Goal: Task Accomplishment & Management: Manage account settings

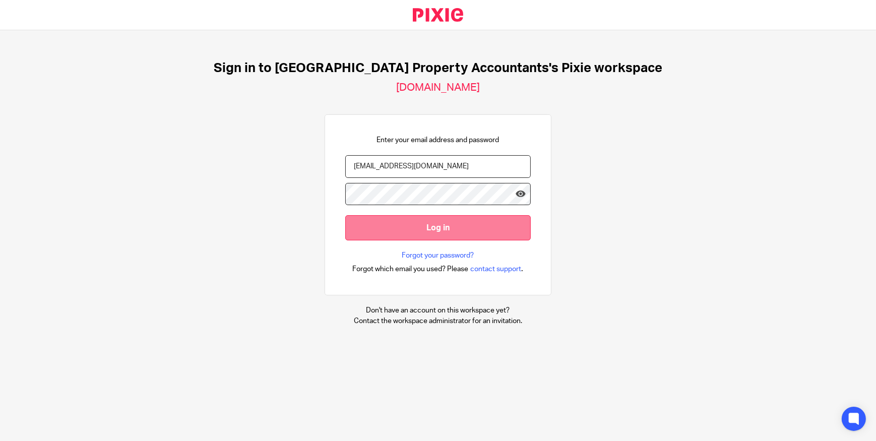
click at [510, 230] on input "Log in" at bounding box center [437, 227] width 185 height 25
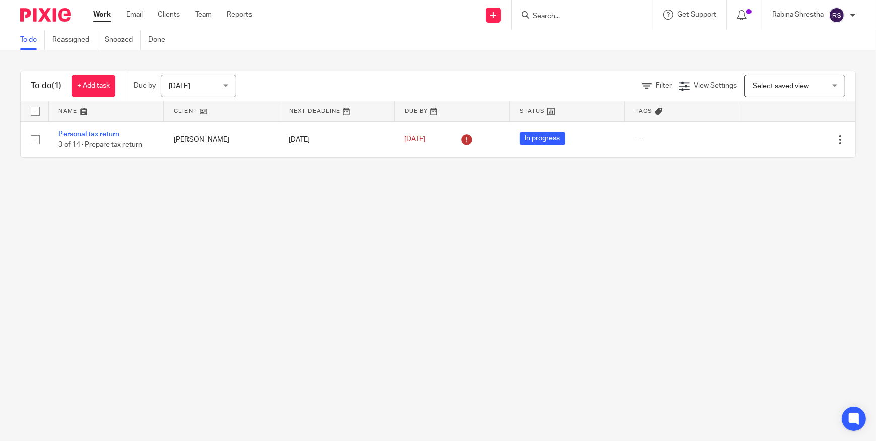
click at [104, 13] on link "Work" at bounding box center [102, 15] width 18 height 10
click at [99, 9] on div "Work Email Clients Team Reports Work Email Clients Team Reports Settings" at bounding box center [175, 15] width 184 height 30
click at [108, 13] on link "Work" at bounding box center [102, 15] width 18 height 10
click at [295, 296] on main "To do Reassigned Snoozed Done To do (1) + Add task Due by Today Today Today Tom…" at bounding box center [438, 220] width 876 height 441
click at [232, 88] on div "Today Today" at bounding box center [199, 86] width 76 height 23
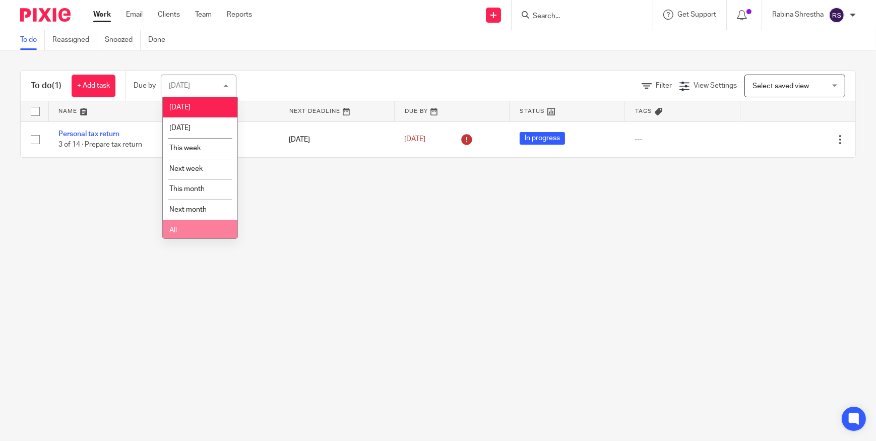
click at [198, 222] on li "All" at bounding box center [200, 230] width 75 height 21
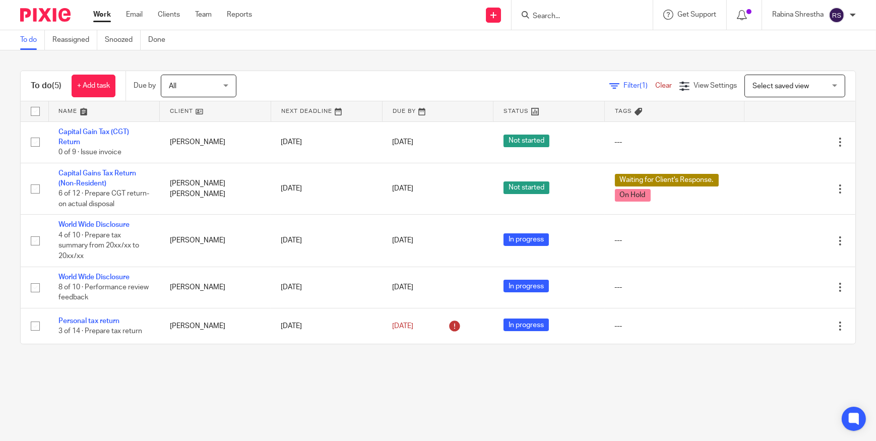
click at [421, 383] on main "To do Reassigned Snoozed Done To do (5) + Add task Due by All All Today Tomorro…" at bounding box center [438, 220] width 876 height 441
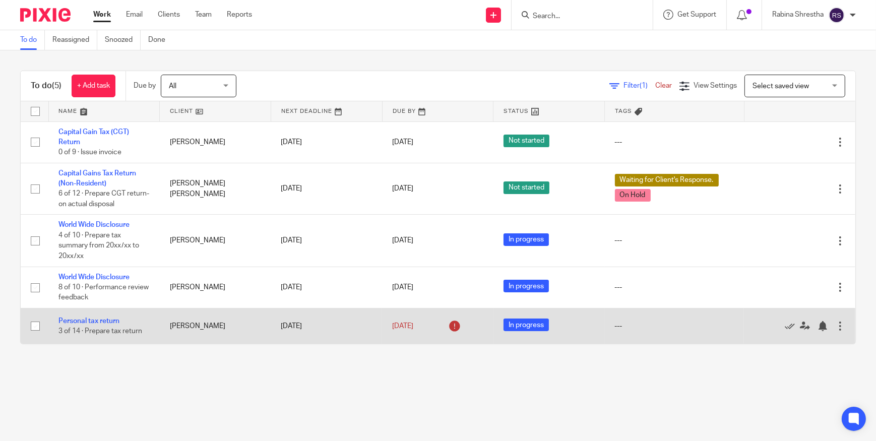
click at [132, 340] on td "Personal tax return 3 of 14 · Prepare tax return" at bounding box center [103, 326] width 111 height 36
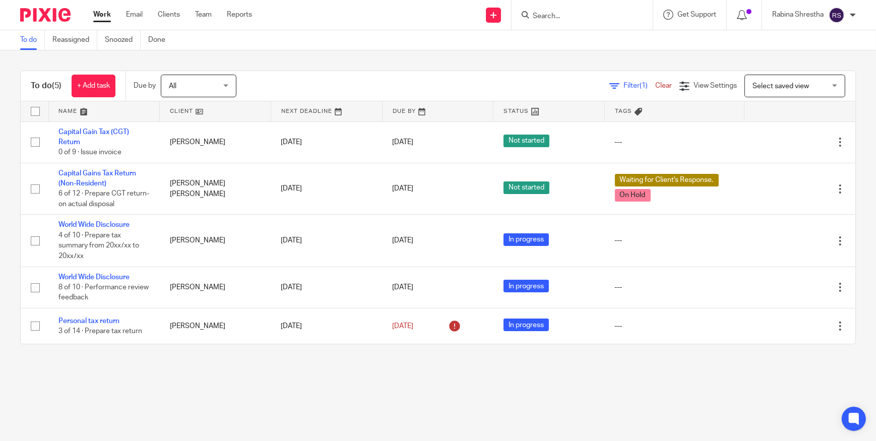
click at [135, 376] on main "To do Reassigned Snoozed Done To do (5) + Add task Due by All All Today Tomorro…" at bounding box center [438, 220] width 876 height 441
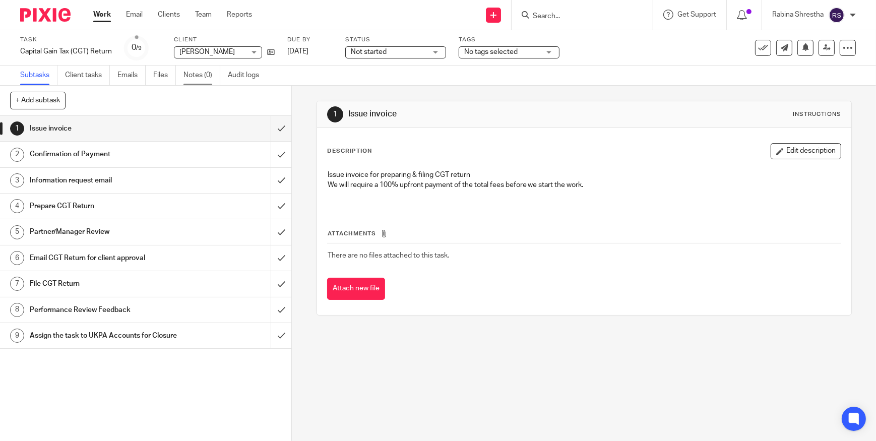
click at [209, 67] on link "Notes (0)" at bounding box center [201, 76] width 37 height 20
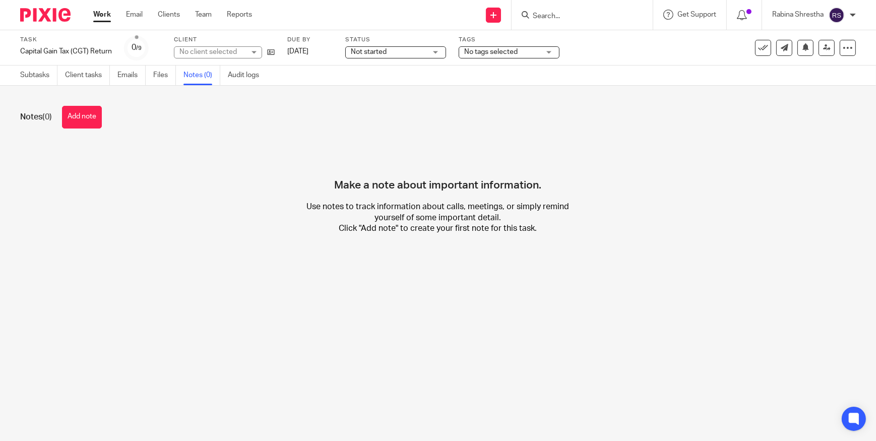
click at [90, 122] on button "Add note" at bounding box center [82, 117] width 40 height 23
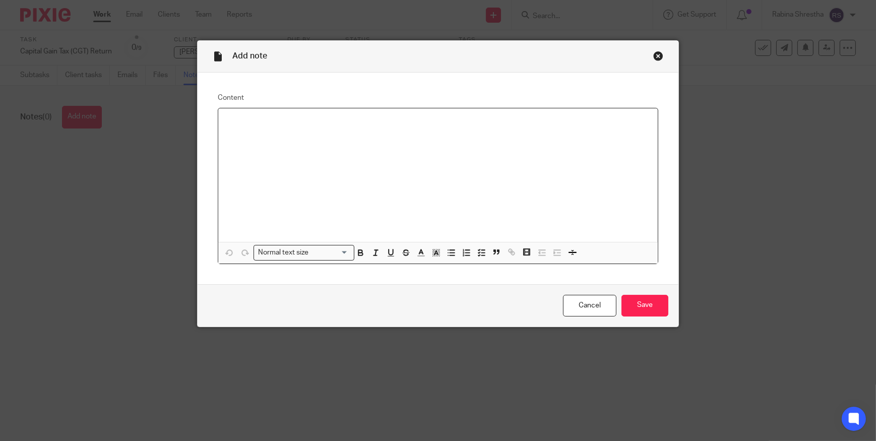
click at [309, 190] on div at bounding box center [438, 175] width 440 height 134
click at [598, 304] on link "Cancel" at bounding box center [589, 306] width 53 height 22
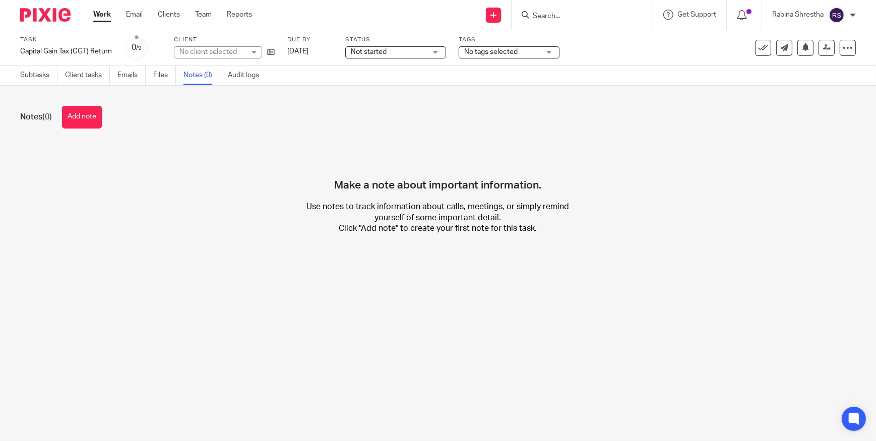
click at [170, 70] on link "Files" at bounding box center [164, 76] width 23 height 20
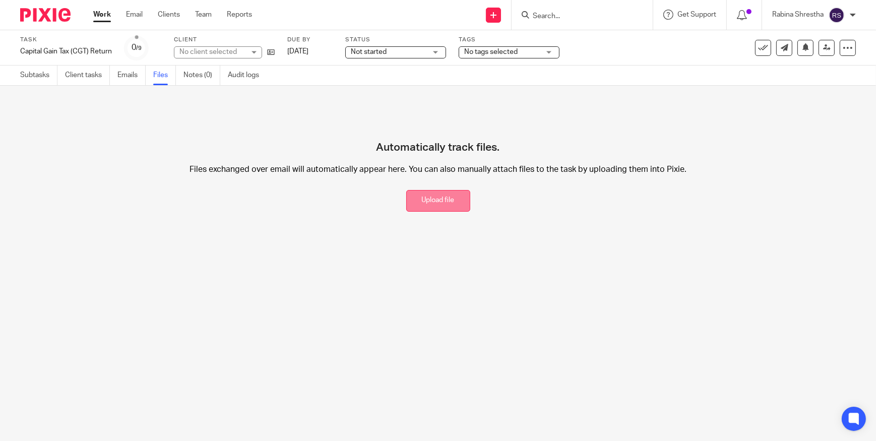
click at [419, 203] on button "Upload file" at bounding box center [438, 201] width 64 height 22
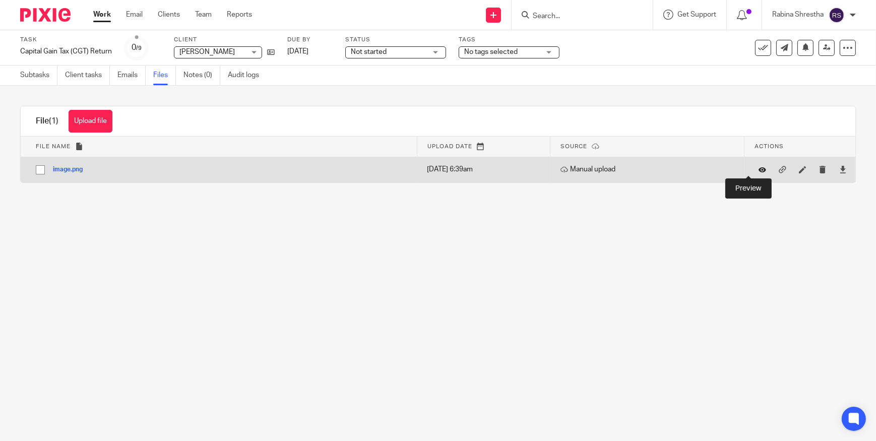
click at [759, 169] on icon at bounding box center [763, 170] width 8 height 8
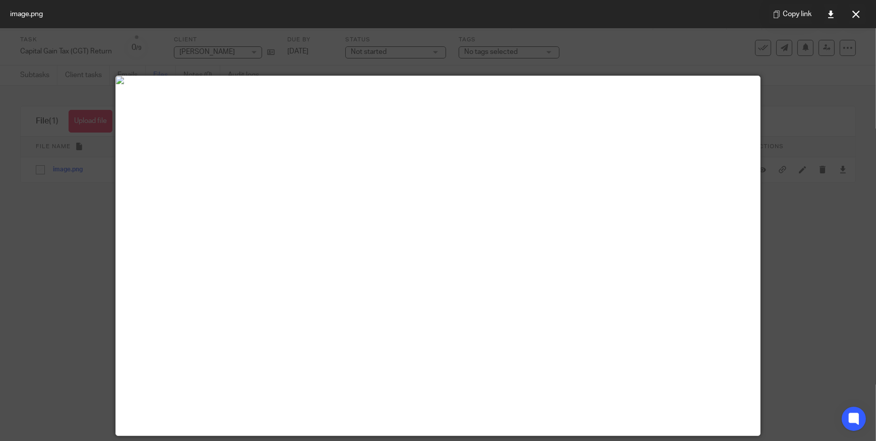
click at [781, 266] on div at bounding box center [438, 220] width 876 height 441
drag, startPoint x: 795, startPoint y: 337, endPoint x: 331, endPoint y: 262, distance: 470.3
click at [794, 337] on div at bounding box center [438, 220] width 876 height 441
click at [66, 266] on div at bounding box center [438, 220] width 876 height 441
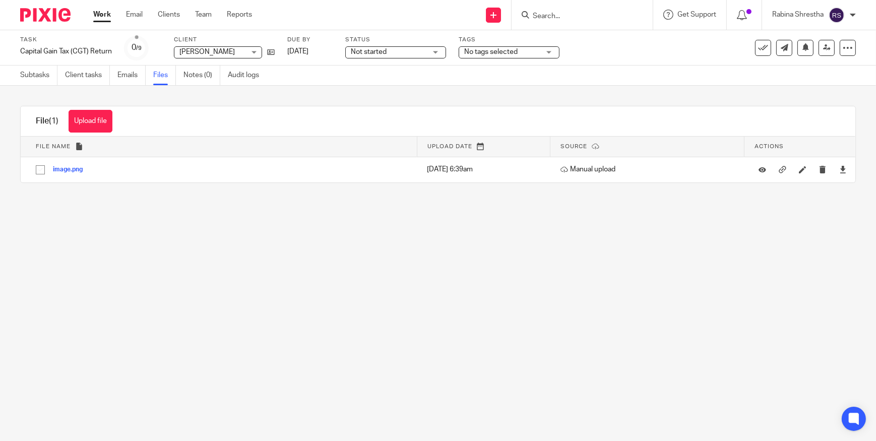
click at [790, 214] on main "Task Capital Gain Tax (CGT) Return Save Capital Gain Tax (CGT) Return 0 /9 Clie…" at bounding box center [438, 220] width 876 height 441
click at [189, 77] on link "Notes (0)" at bounding box center [201, 76] width 37 height 20
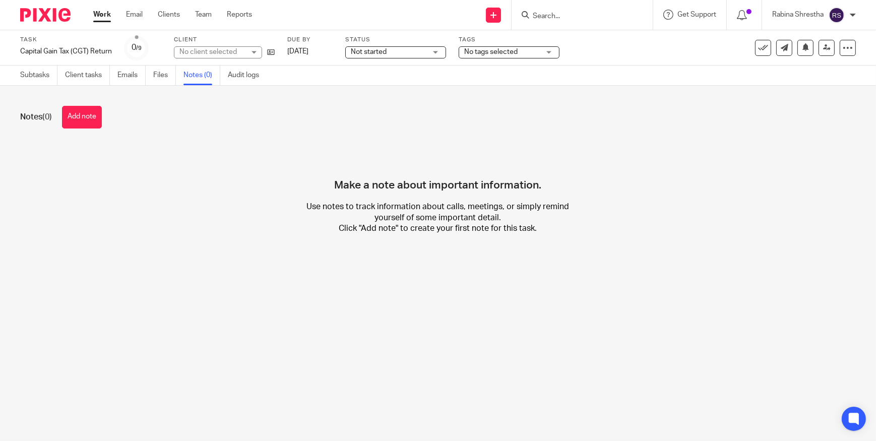
click at [91, 119] on button "Add note" at bounding box center [82, 117] width 40 height 23
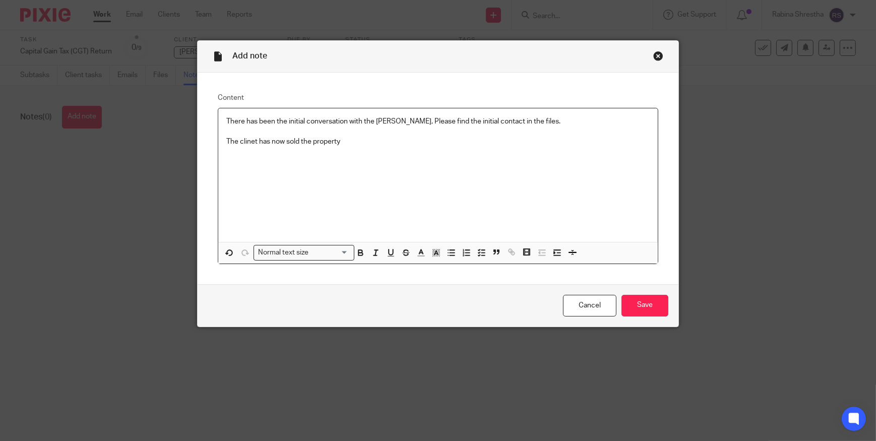
click at [248, 136] on p at bounding box center [437, 132] width 423 height 10
drag, startPoint x: 362, startPoint y: 157, endPoint x: 418, endPoint y: 171, distance: 57.3
click at [378, 162] on div "There has been the initial conversation with the peter, Please find the initial…" at bounding box center [438, 175] width 440 height 134
click at [649, 301] on input "Save" at bounding box center [644, 306] width 47 height 22
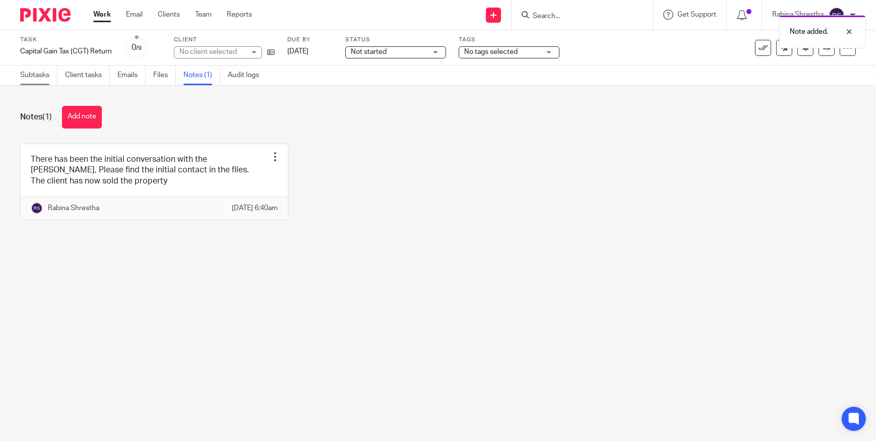
click at [52, 75] on link "Subtasks" at bounding box center [38, 76] width 37 height 20
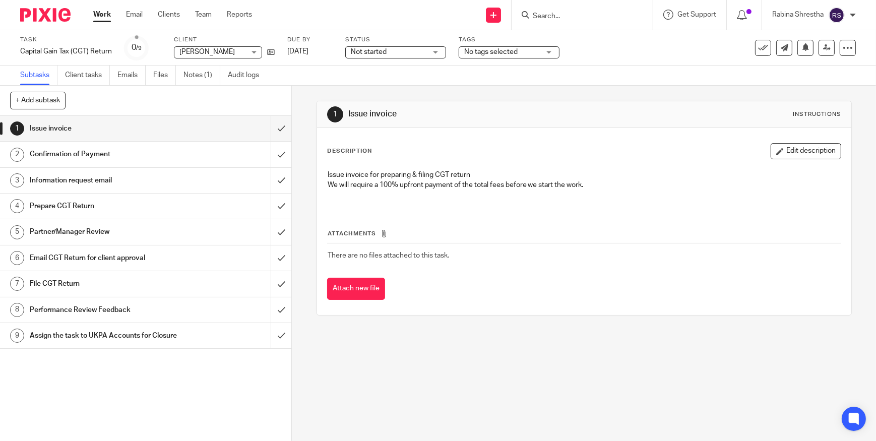
click at [165, 110] on div "+ Add subtask Cancel + Add" at bounding box center [145, 101] width 291 height 30
